Goal: Information Seeking & Learning: Learn about a topic

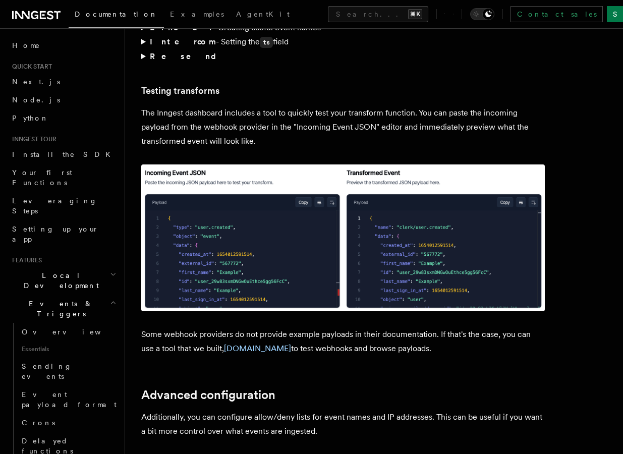
scroll to position [1892, 0]
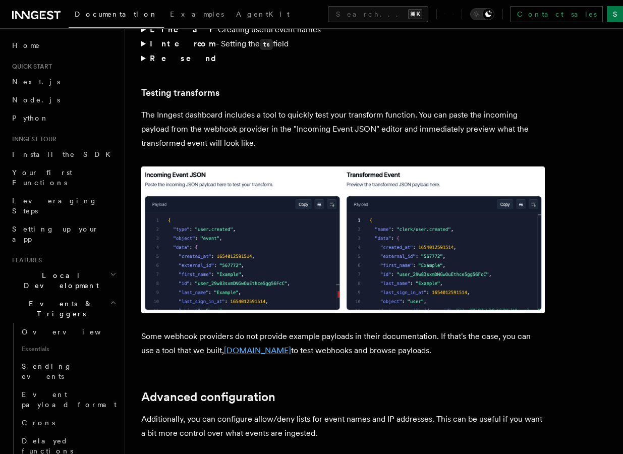
click at [284, 345] on link "TypedWebhooks.tools" at bounding box center [257, 350] width 67 height 10
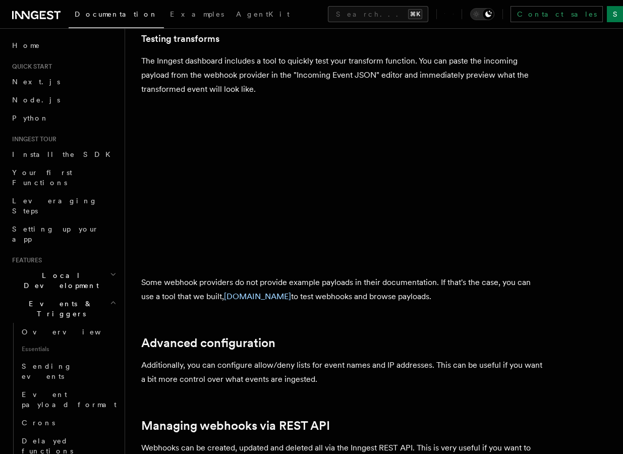
scroll to position [1933, 0]
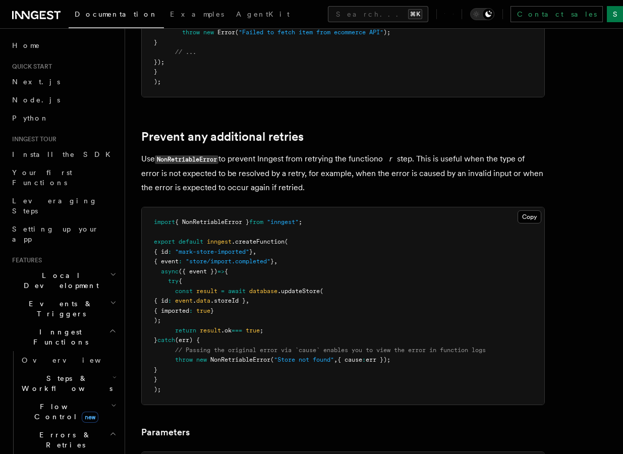
scroll to position [467, 0]
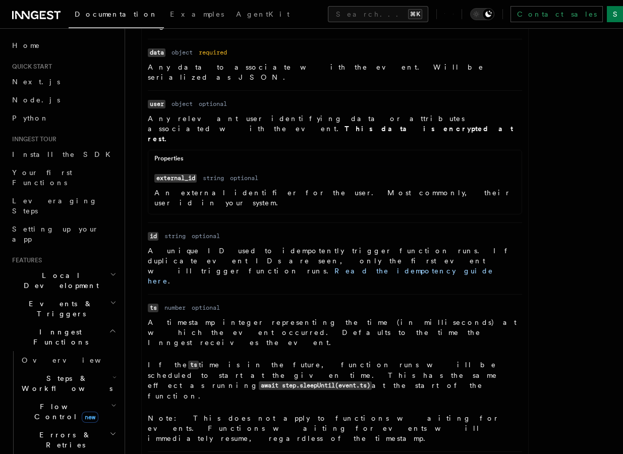
scroll to position [716, 0]
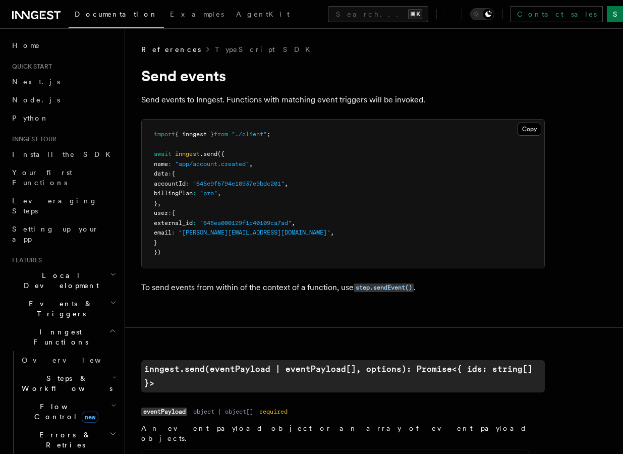
click at [111, 302] on icon "button" at bounding box center [113, 303] width 4 height 2
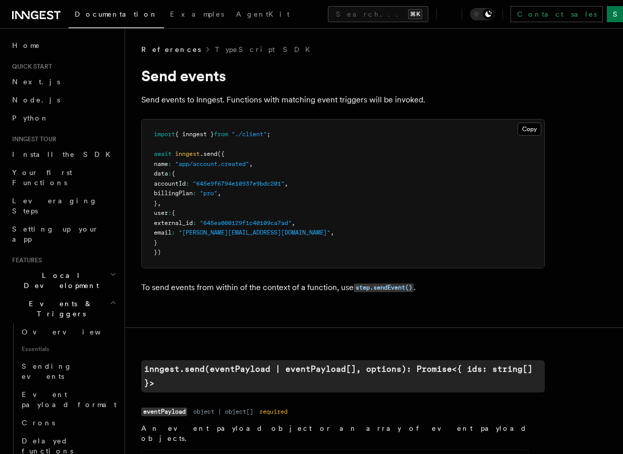
click at [111, 302] on icon "button" at bounding box center [113, 303] width 4 height 2
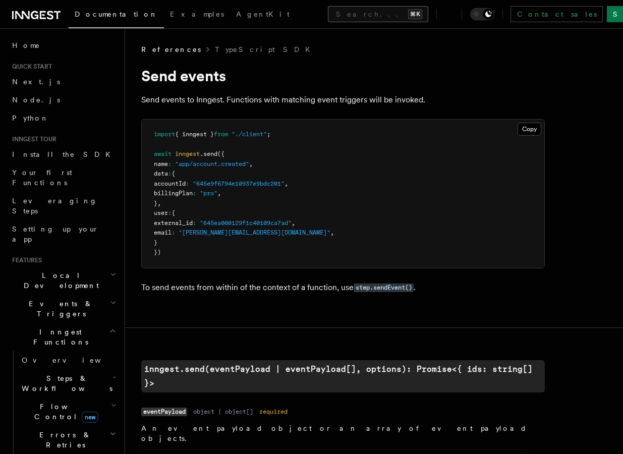
click at [328, 10] on button "Search... ⌘K" at bounding box center [378, 14] width 100 height 16
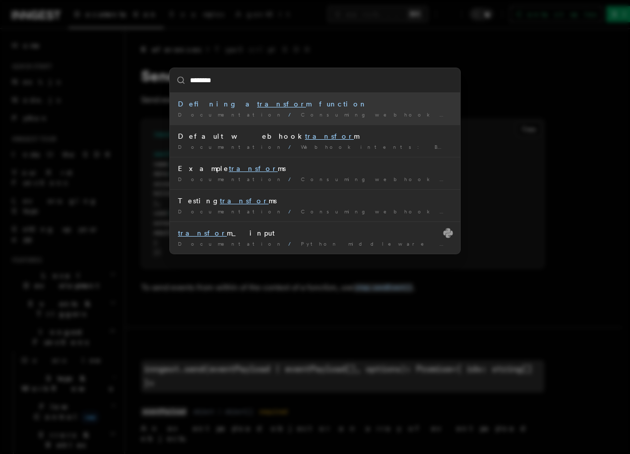
type input "*********"
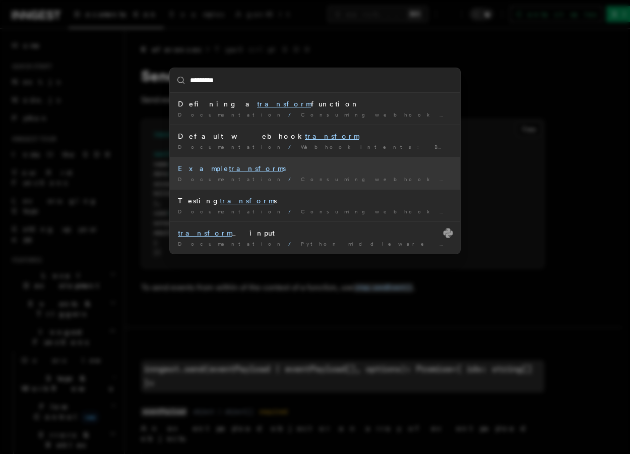
click at [229, 169] on mark "transform" at bounding box center [256, 168] width 54 height 8
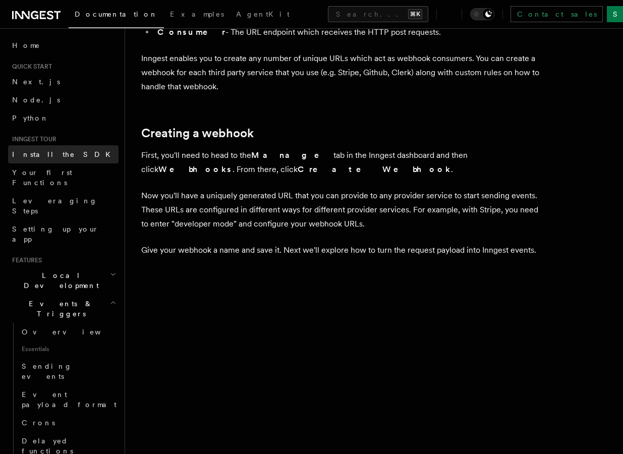
scroll to position [353, 0]
